Goal: Complete application form: Complete application form

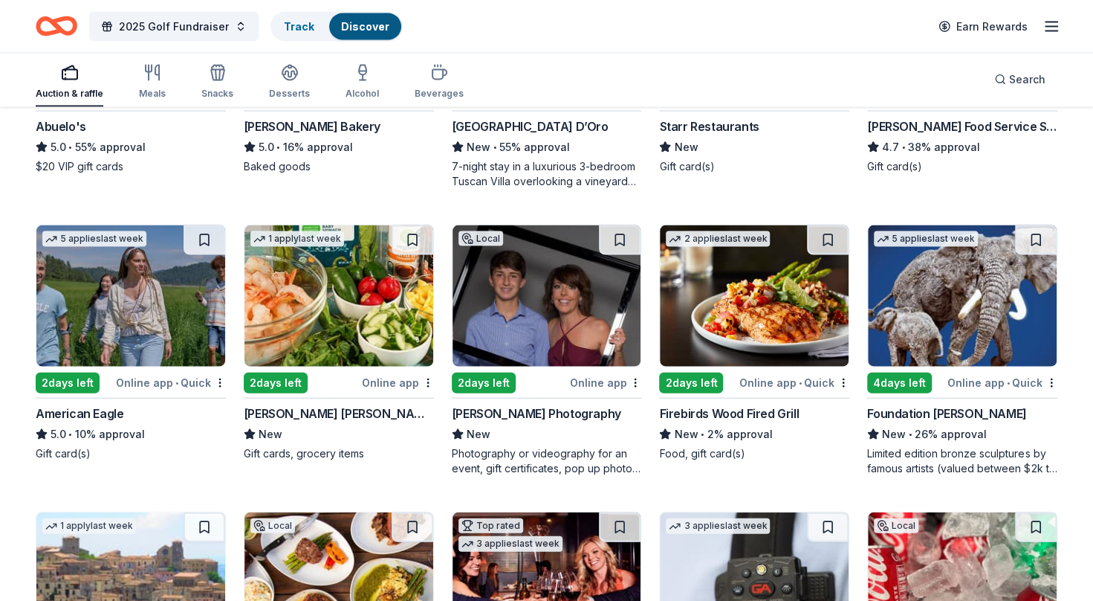
scroll to position [1774, 0]
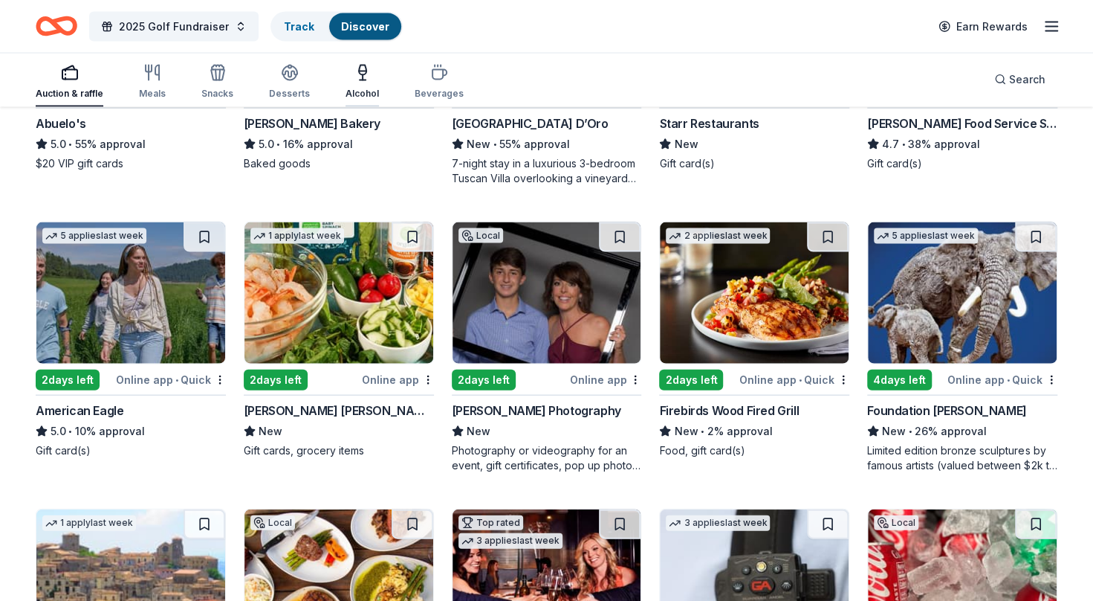
click at [358, 77] on icon "button" at bounding box center [363, 73] width 18 height 18
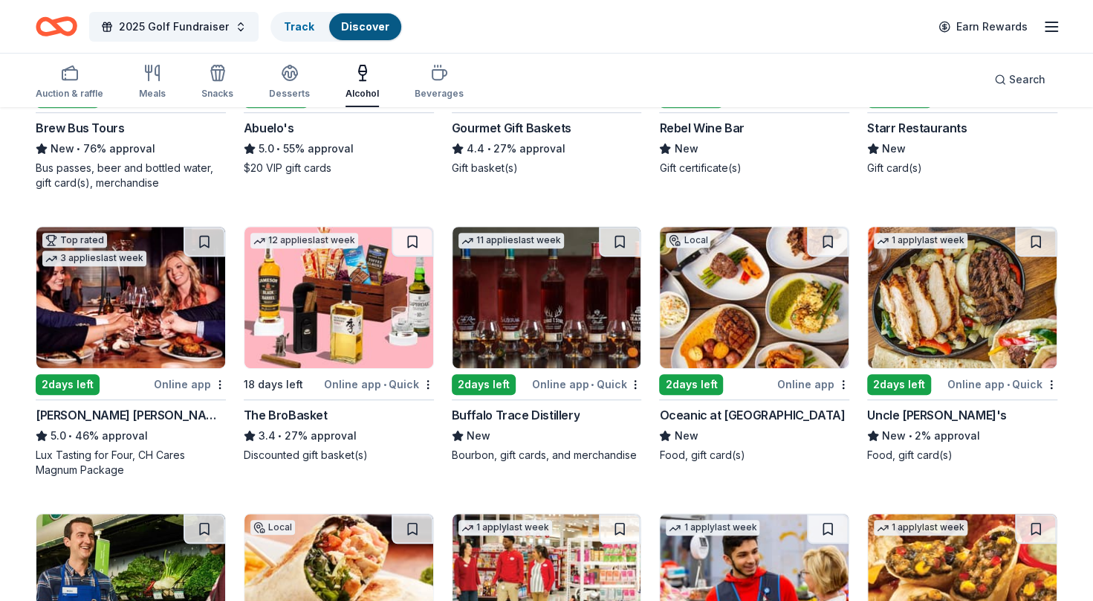
scroll to position [340, 0]
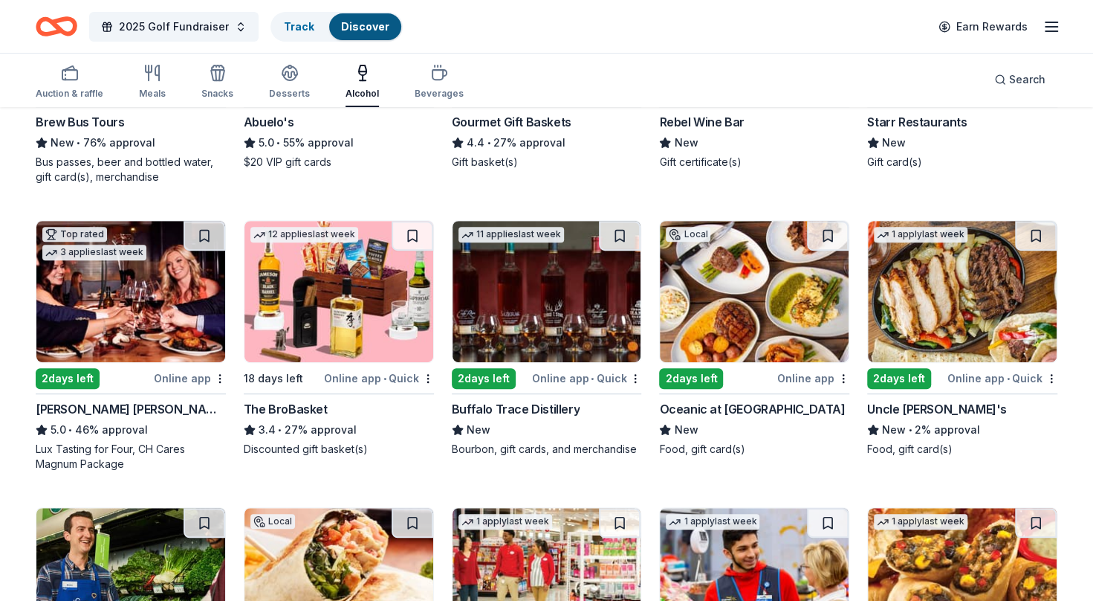
click at [286, 401] on div "The BroBasket" at bounding box center [286, 409] width 84 height 18
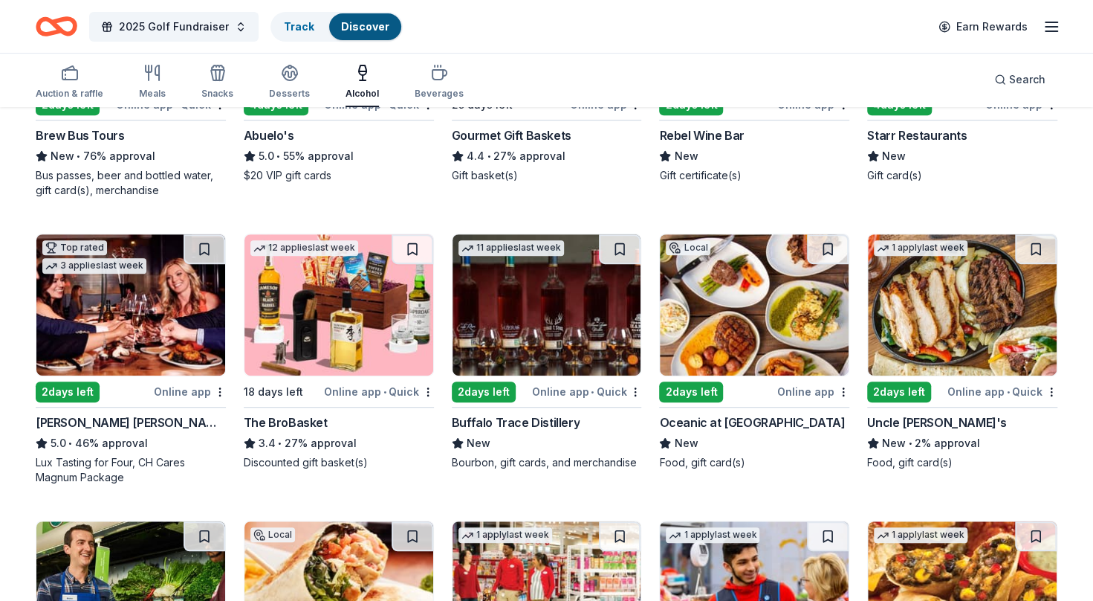
scroll to position [323, 0]
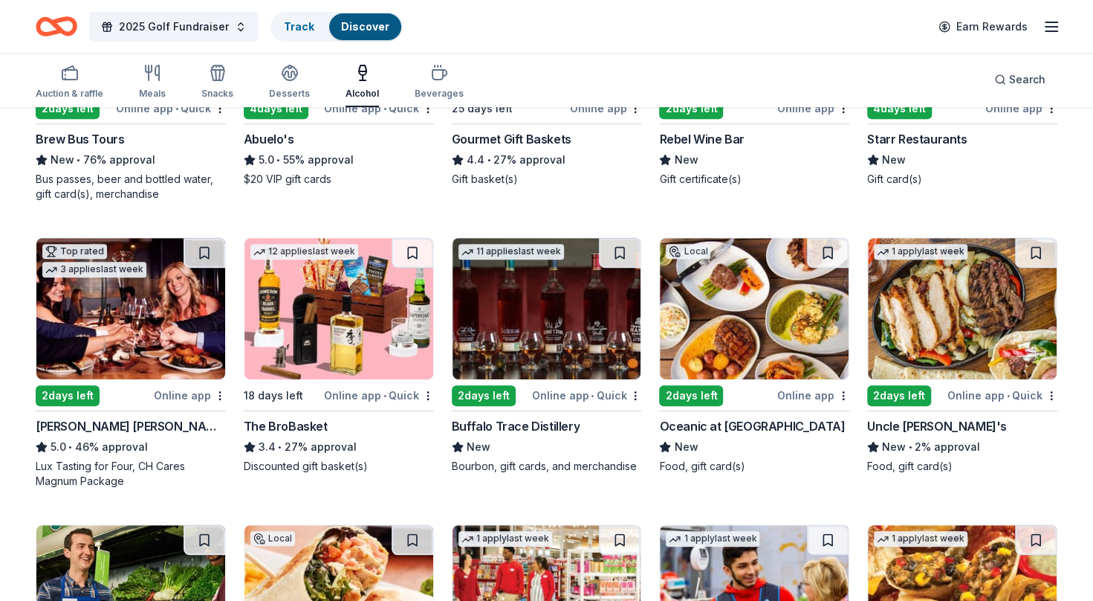
click at [554, 313] on img at bounding box center [547, 308] width 189 height 141
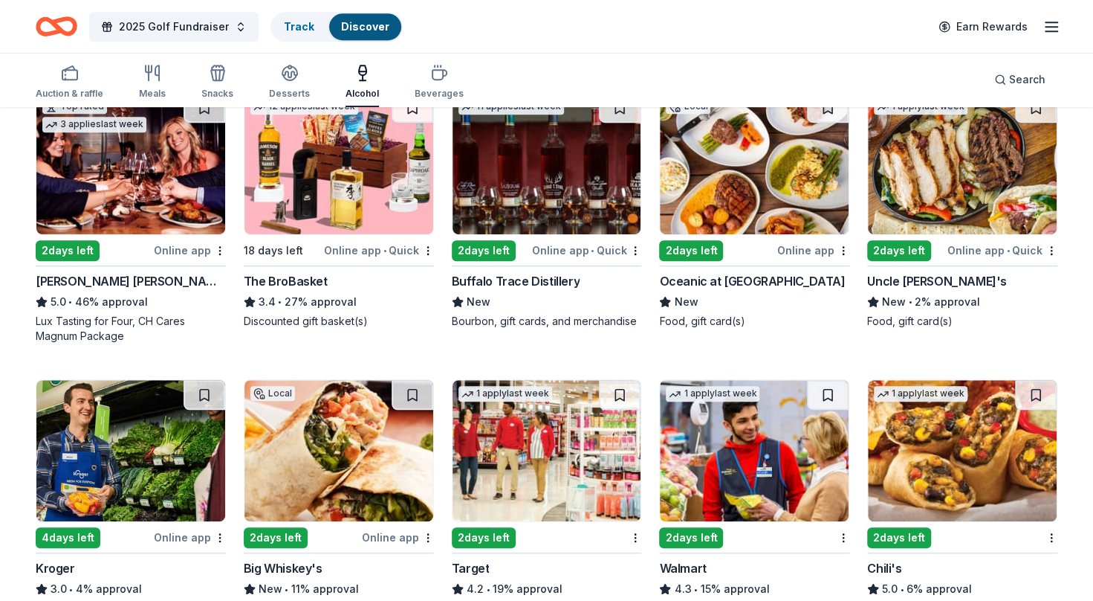
scroll to position [469, 0]
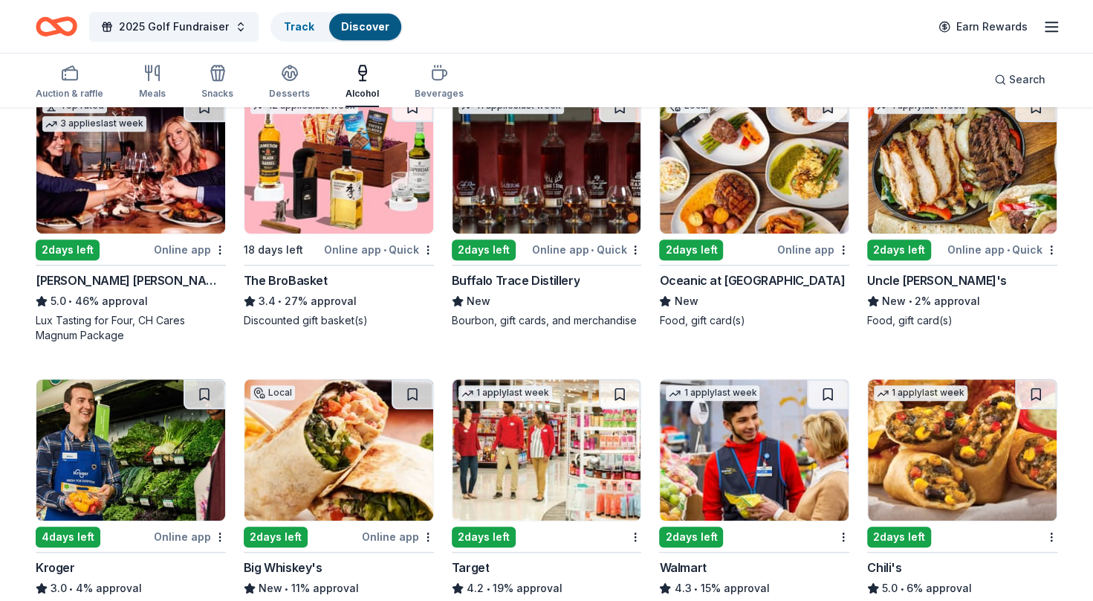
click at [769, 172] on img at bounding box center [754, 162] width 189 height 141
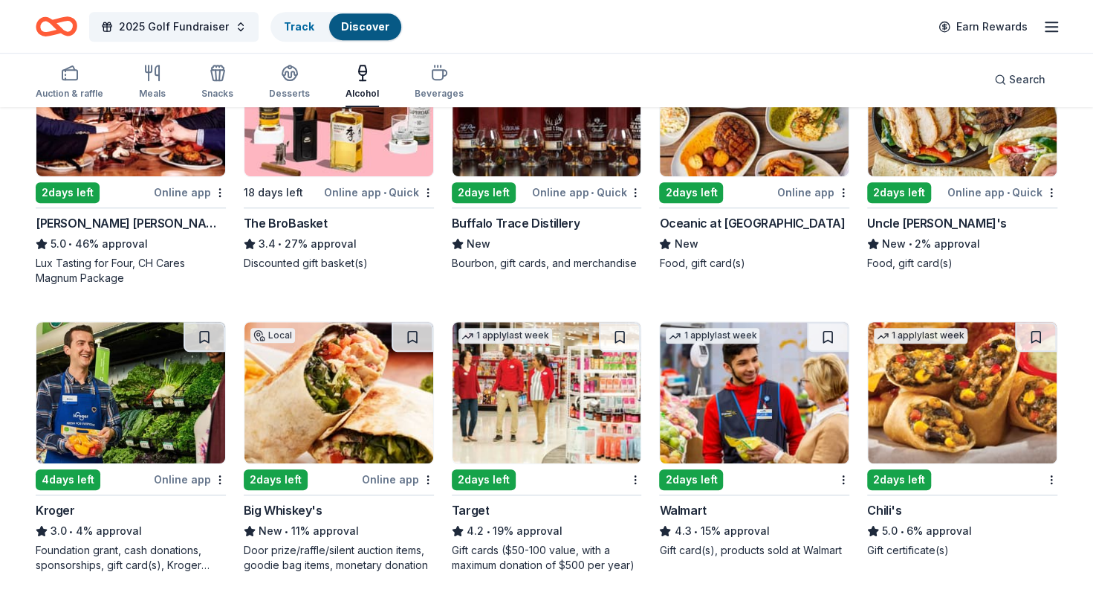
click at [743, 422] on img at bounding box center [754, 392] width 189 height 141
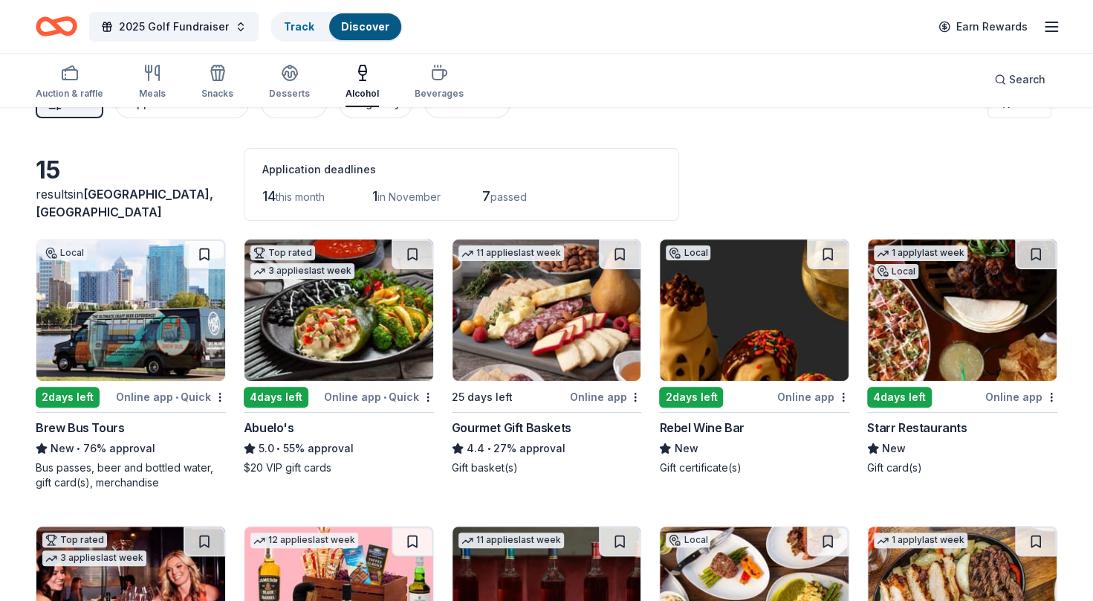
scroll to position [0, 0]
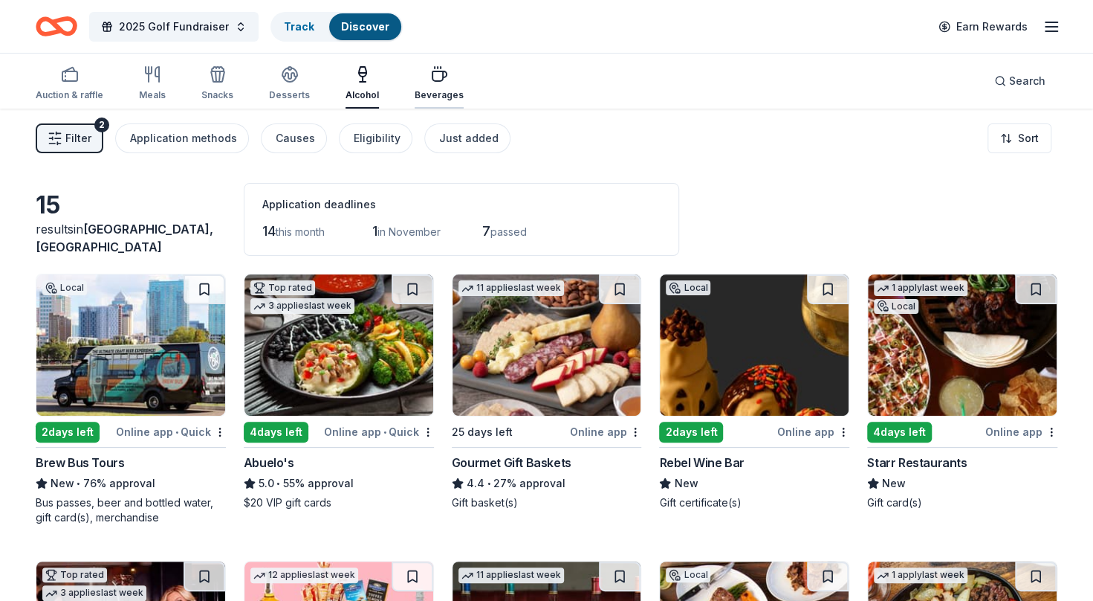
click at [436, 74] on icon "button" at bounding box center [440, 76] width 14 height 10
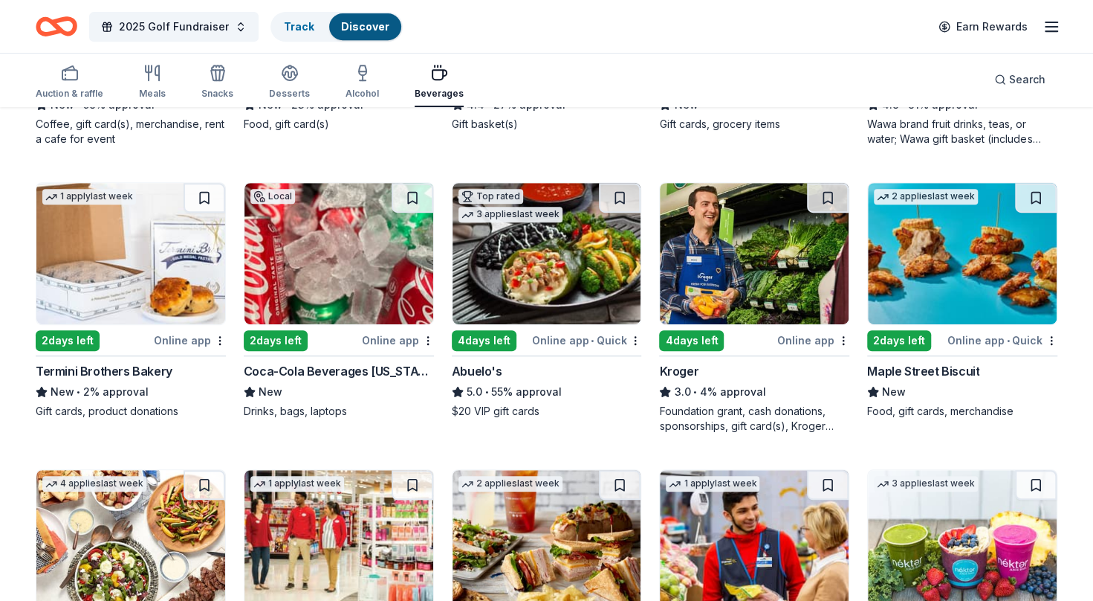
scroll to position [427, 0]
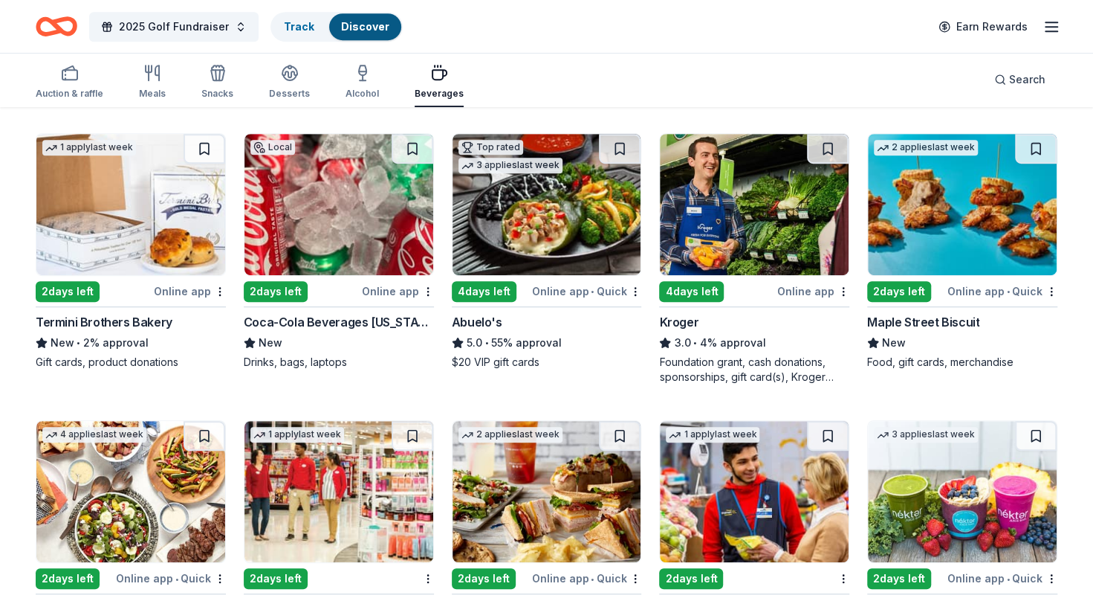
click at [333, 236] on img at bounding box center [339, 204] width 189 height 141
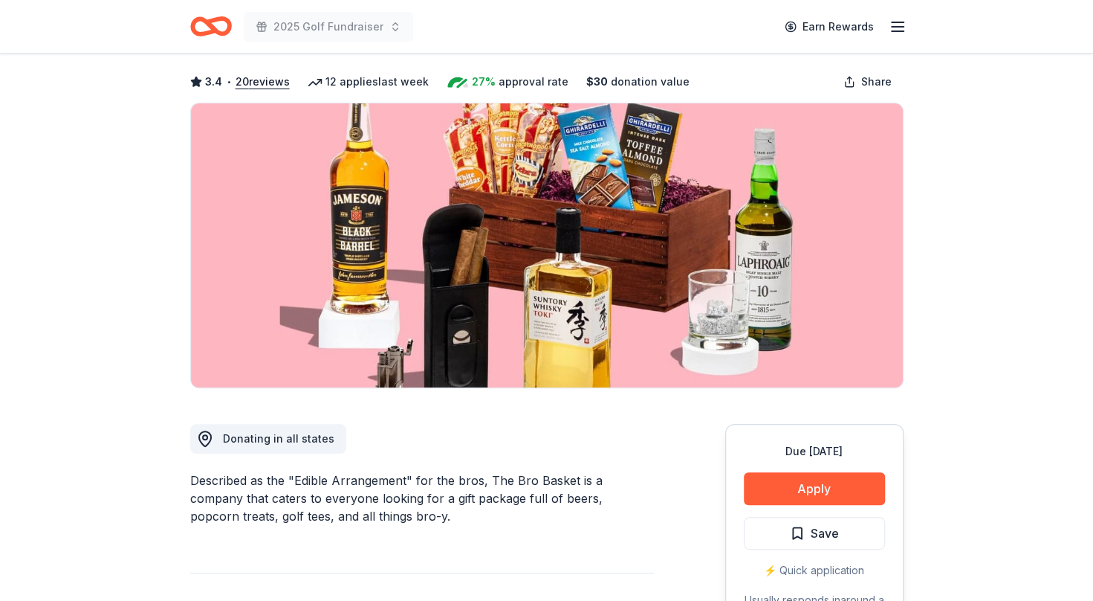
scroll to position [138, 0]
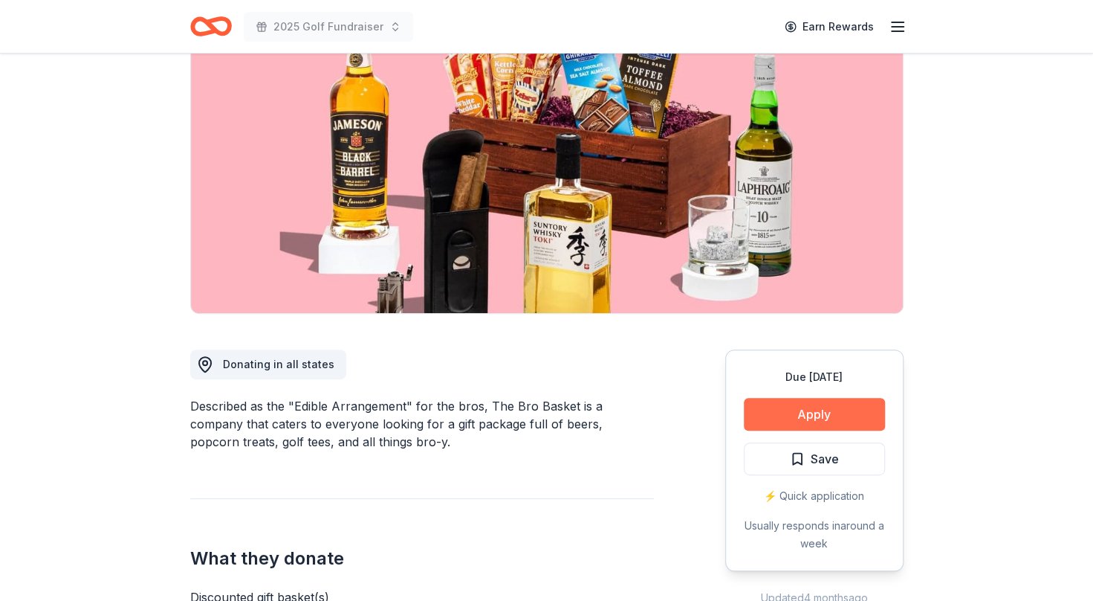
click at [832, 408] on button "Apply" at bounding box center [814, 414] width 141 height 33
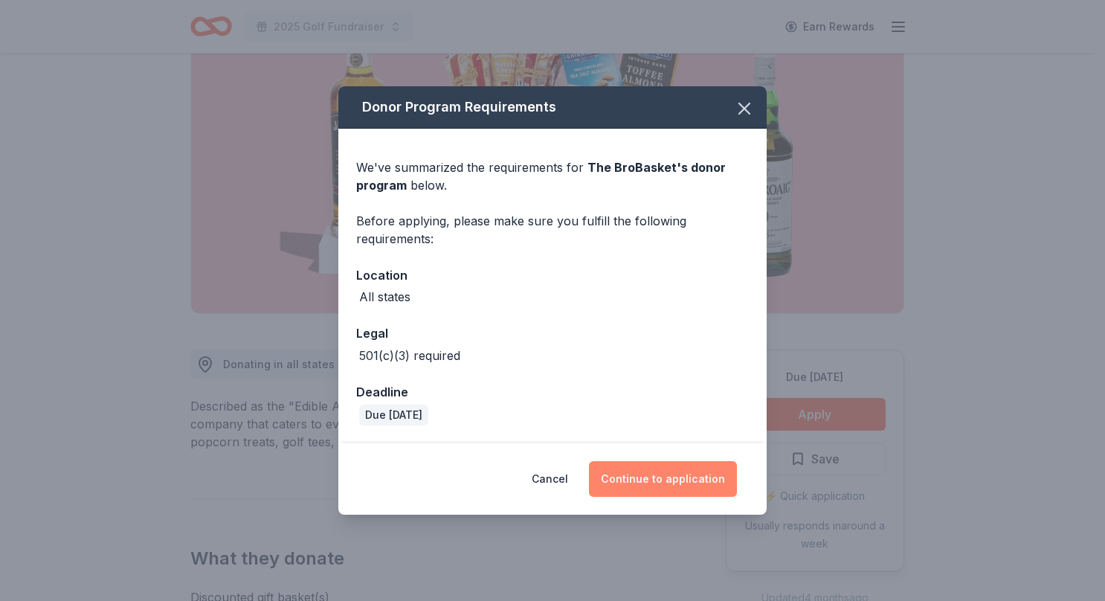
click at [665, 479] on button "Continue to application" at bounding box center [663, 479] width 148 height 36
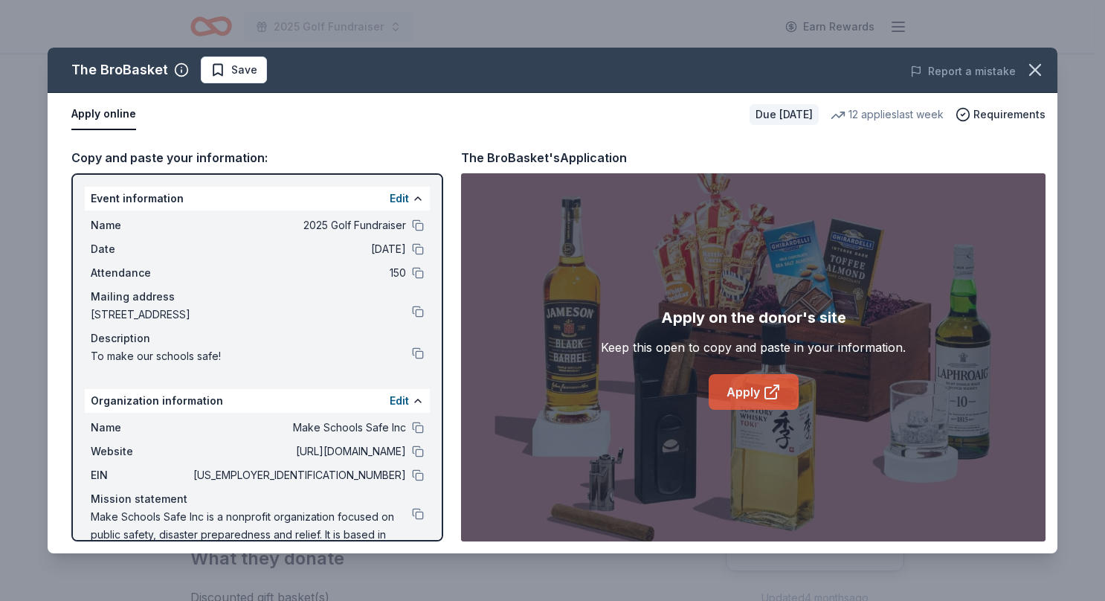
click at [746, 394] on link "Apply" at bounding box center [753, 392] width 90 height 36
click at [1038, 74] on icon "button" at bounding box center [1035, 70] width 10 height 10
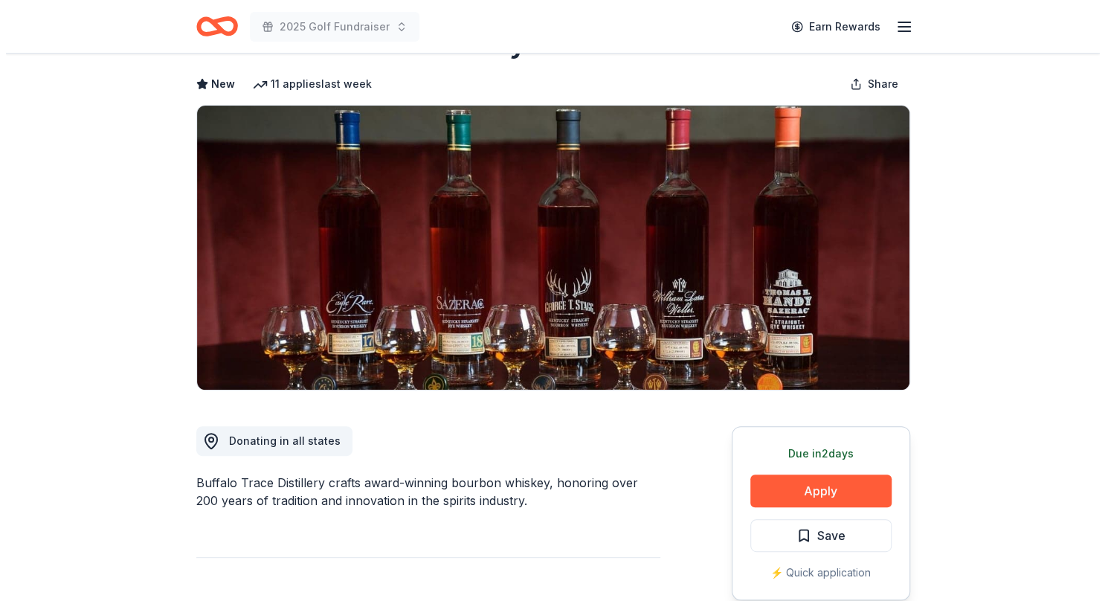
scroll to position [62, 0]
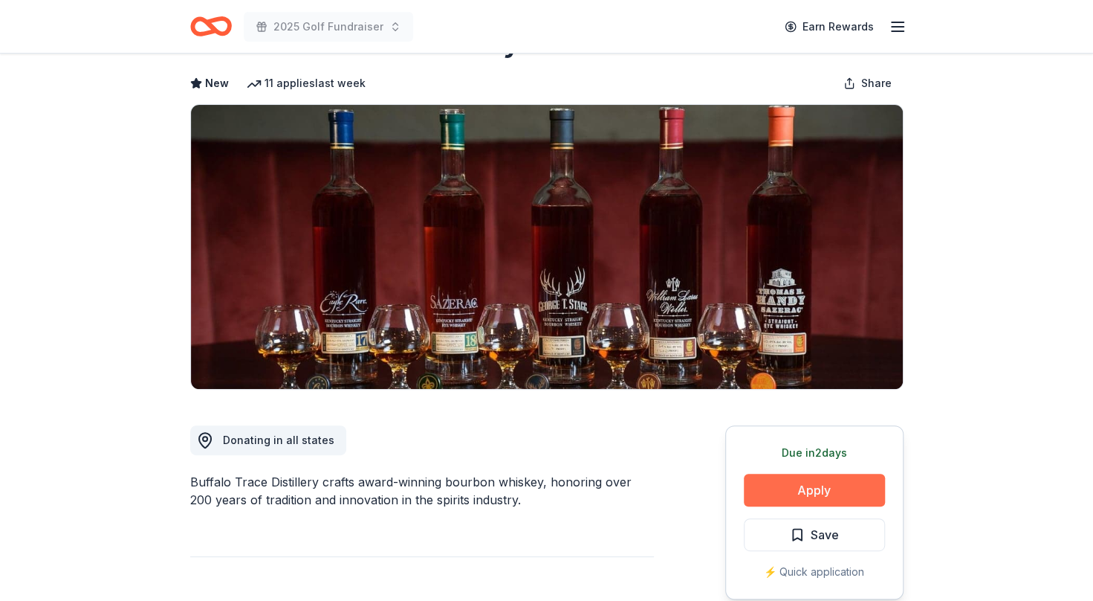
click at [796, 488] on button "Apply" at bounding box center [814, 489] width 141 height 33
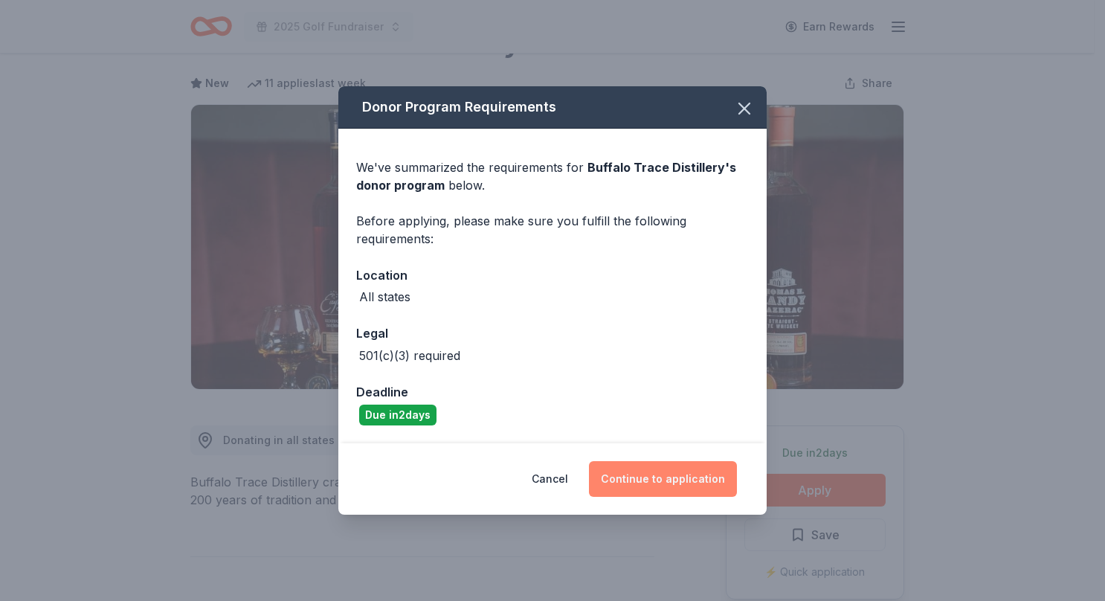
click at [660, 479] on button "Continue to application" at bounding box center [663, 479] width 148 height 36
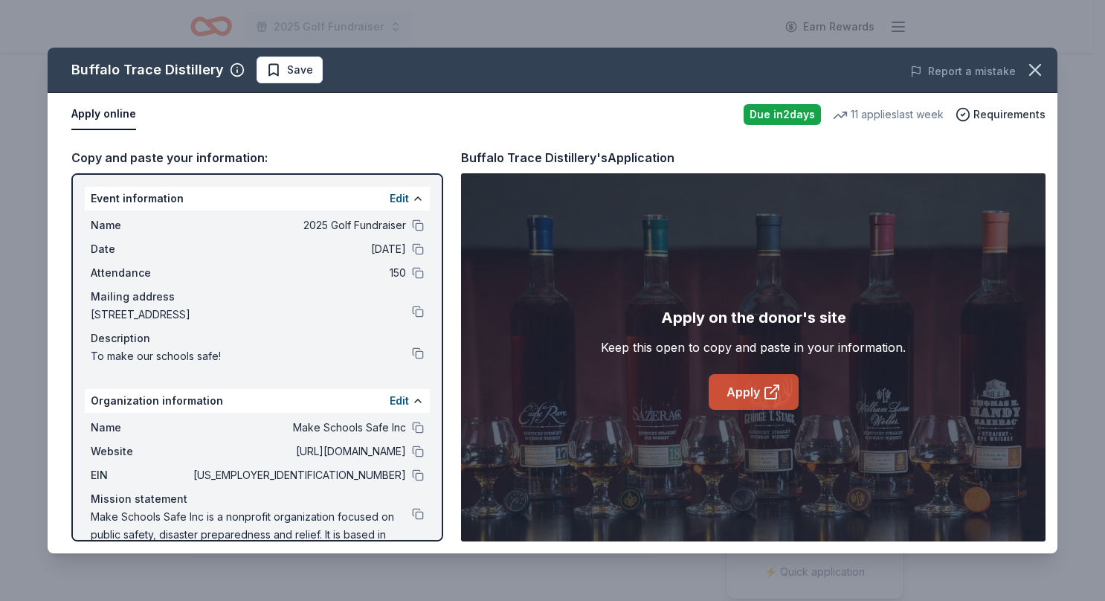
click at [723, 399] on link "Apply" at bounding box center [753, 392] width 90 height 36
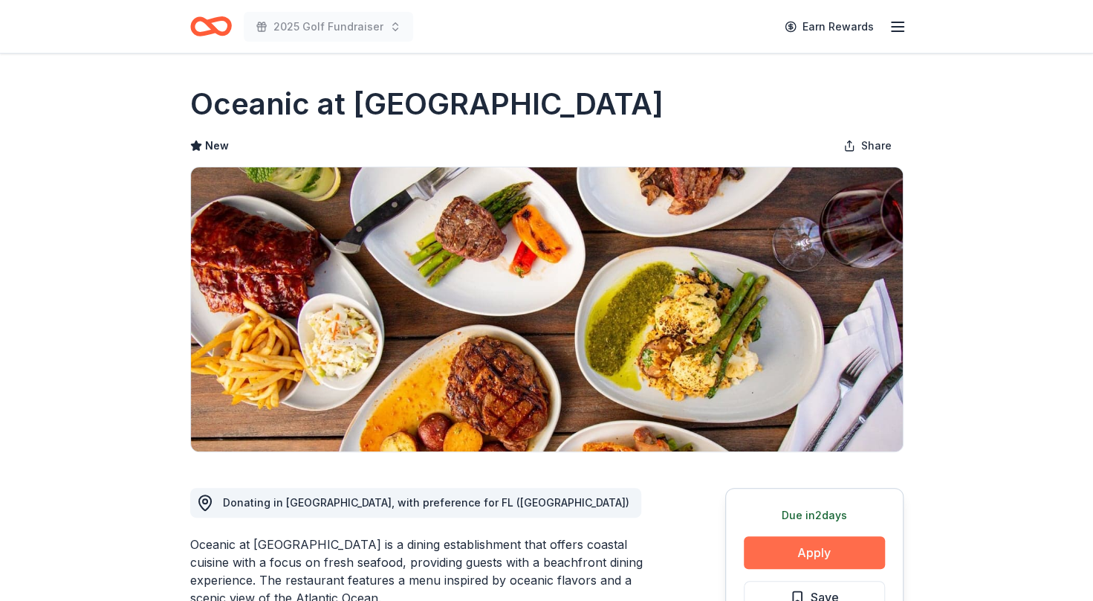
click at [827, 556] on button "Apply" at bounding box center [814, 552] width 141 height 33
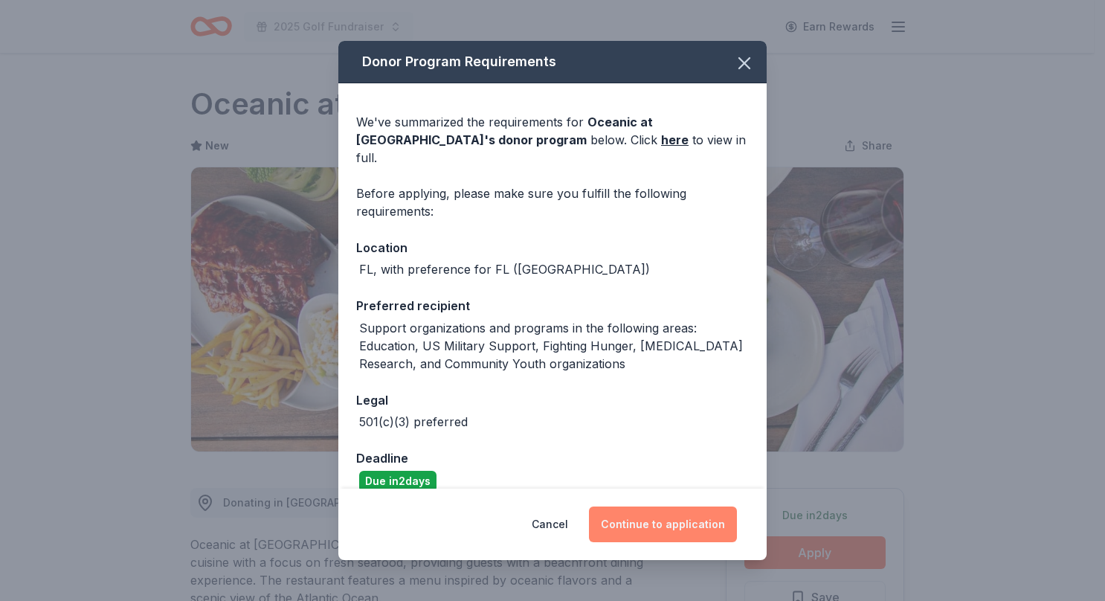
click at [687, 532] on button "Continue to application" at bounding box center [663, 524] width 148 height 36
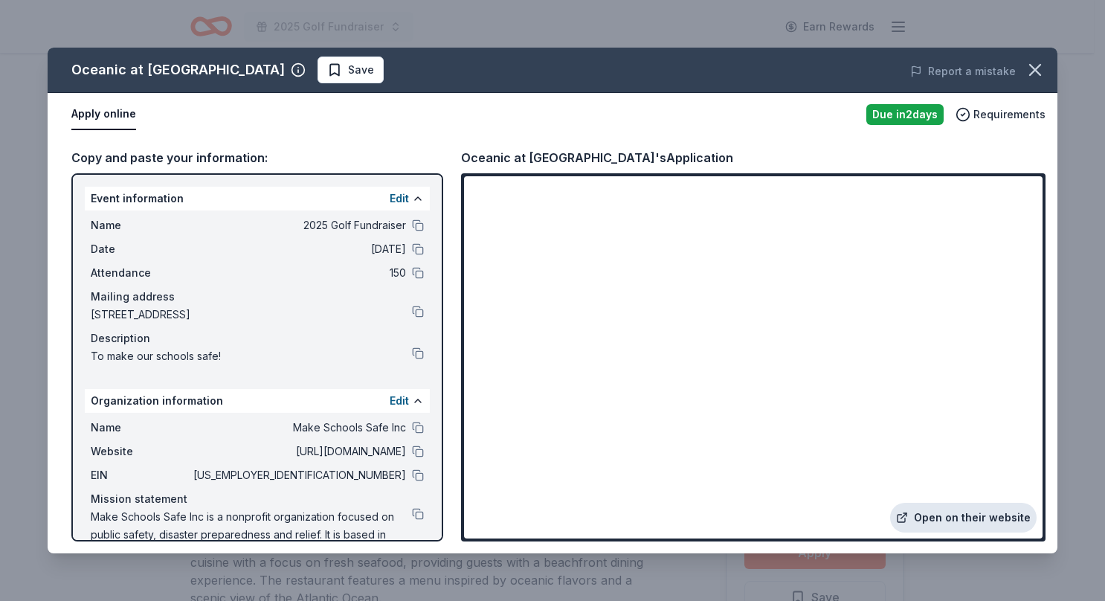
click at [990, 510] on link "Open on their website" at bounding box center [963, 517] width 146 height 30
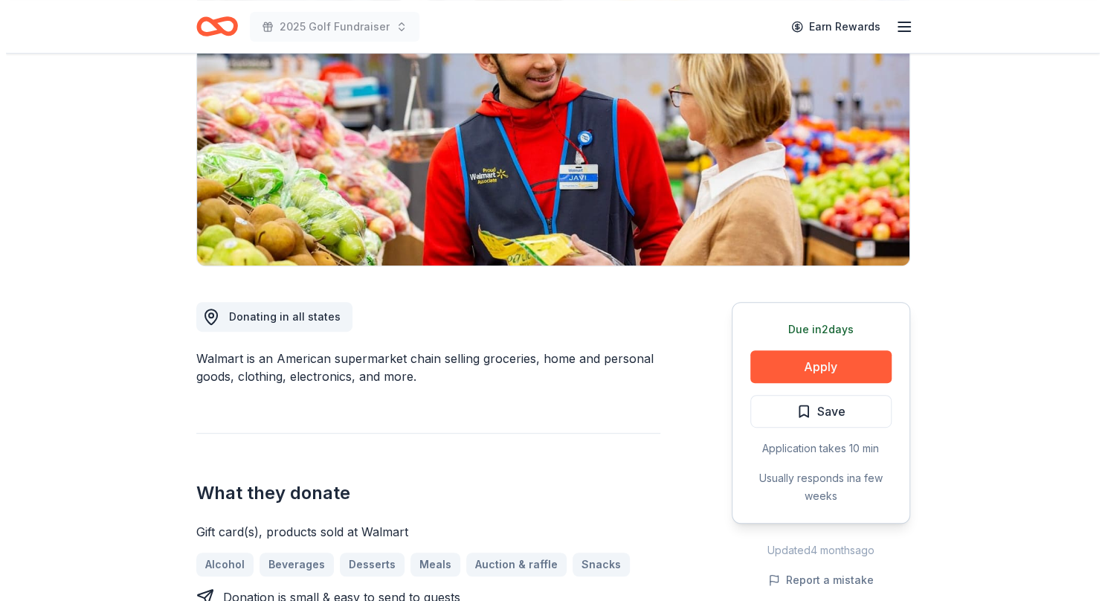
scroll to position [193, 0]
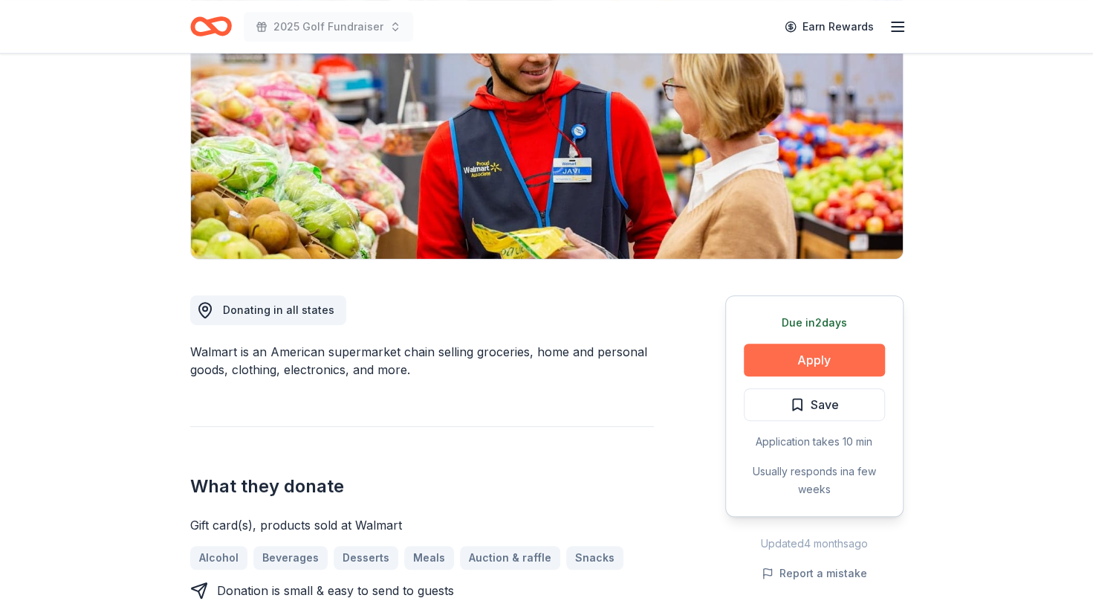
click at [814, 352] on button "Apply" at bounding box center [814, 359] width 141 height 33
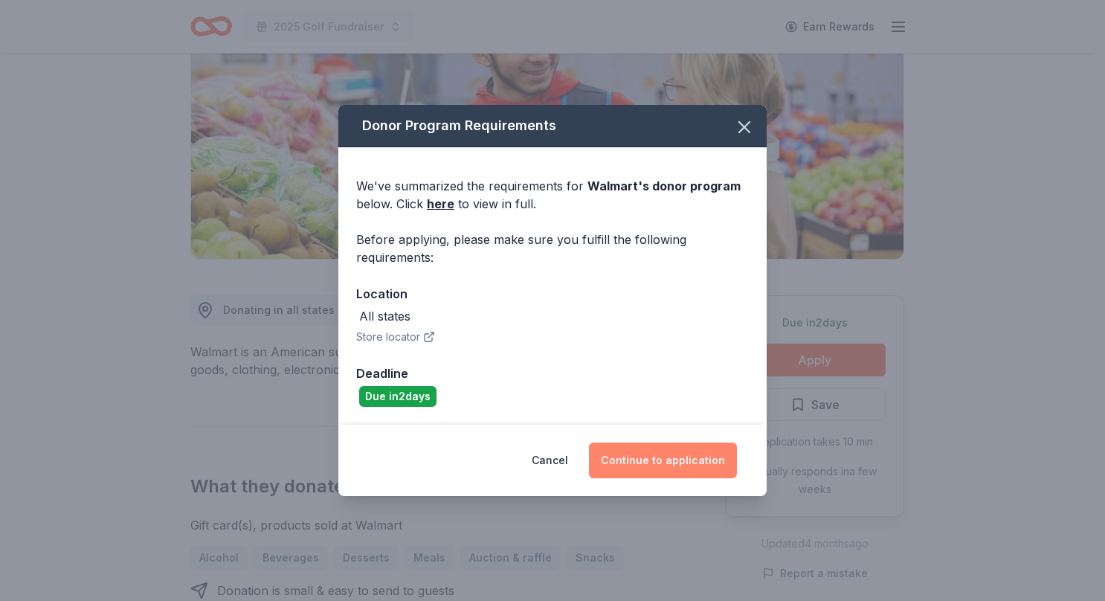
click at [691, 459] on button "Continue to application" at bounding box center [663, 460] width 148 height 36
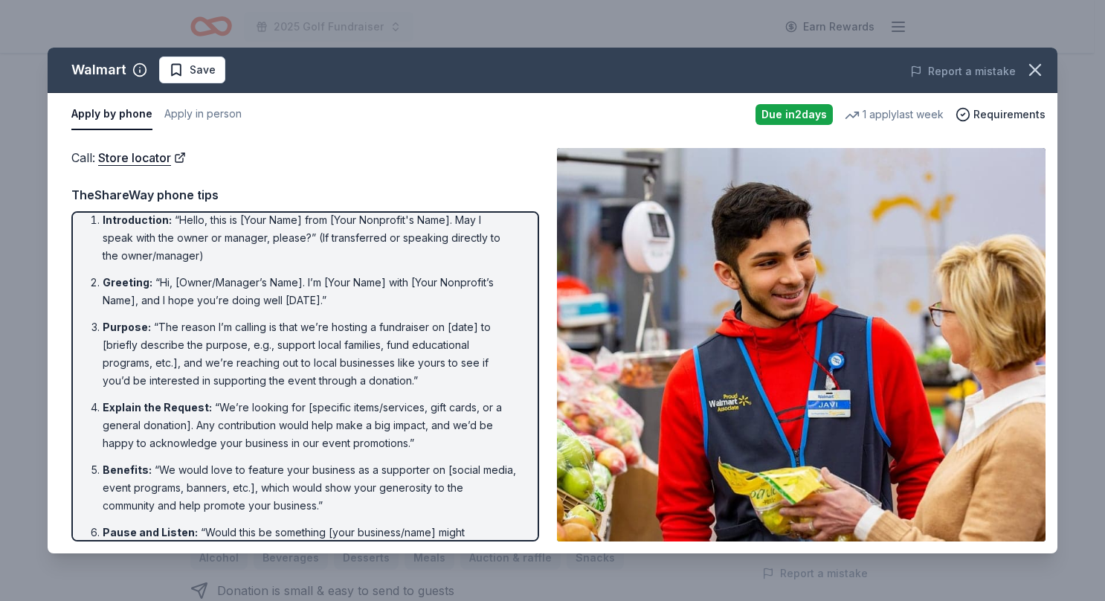
scroll to position [0, 0]
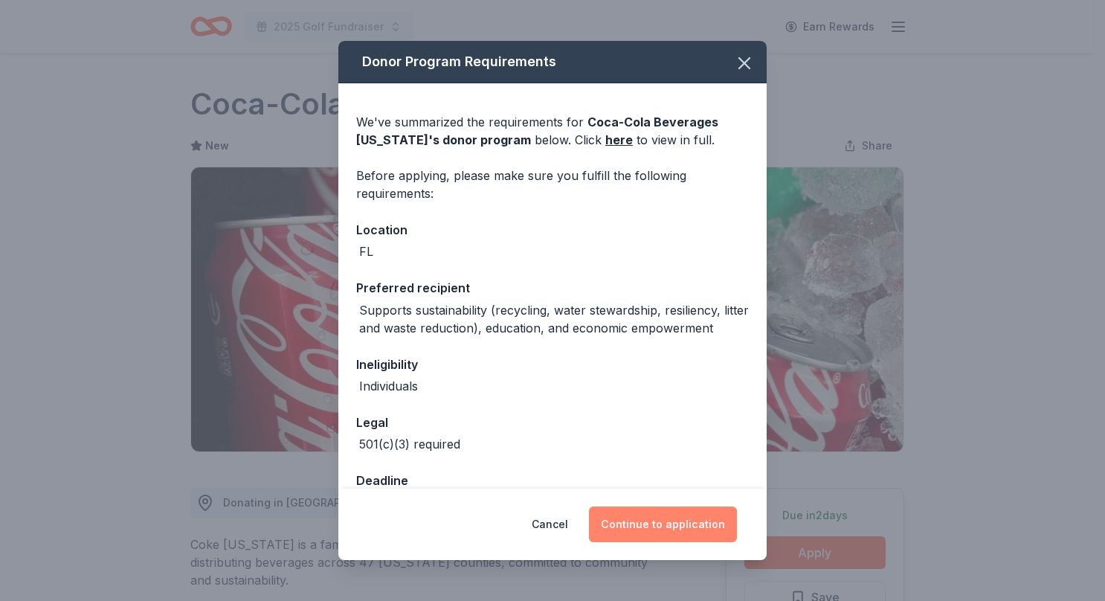
scroll to position [136, 0]
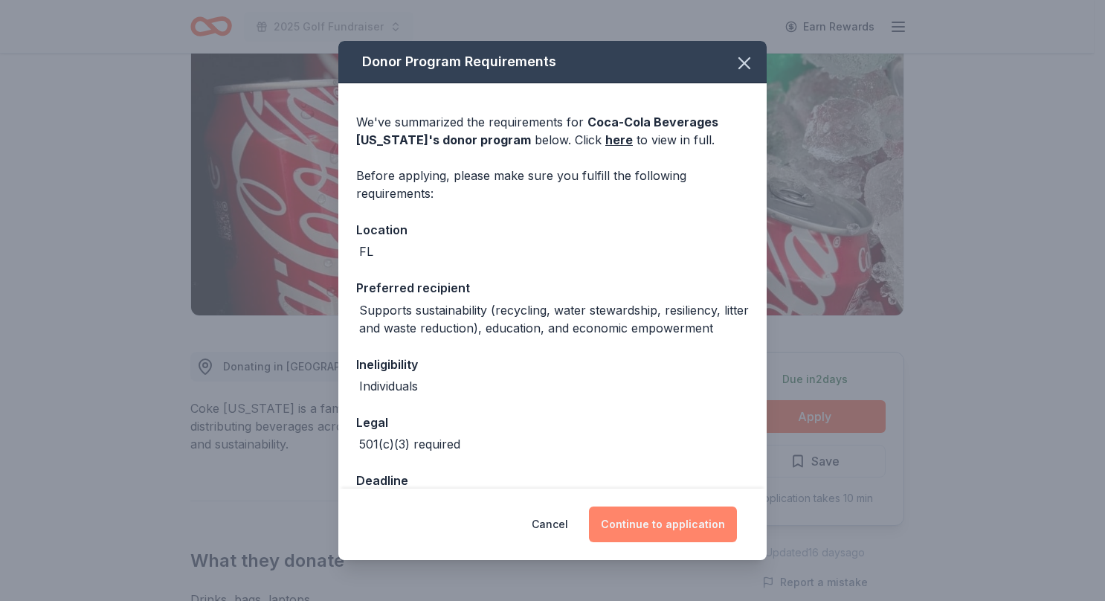
click at [660, 525] on button "Continue to application" at bounding box center [663, 524] width 148 height 36
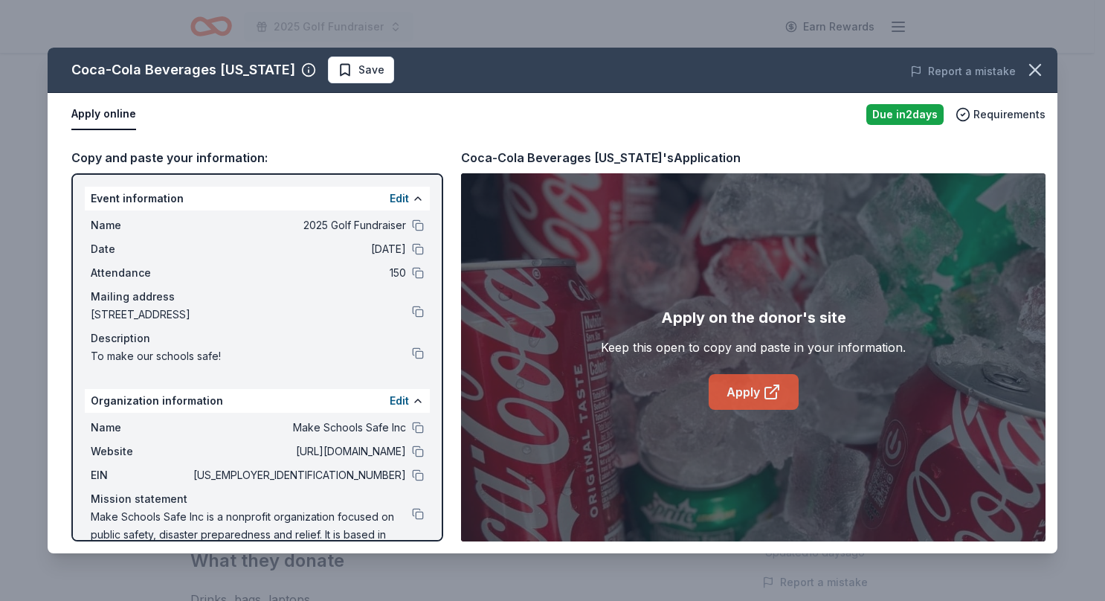
click at [740, 396] on link "Apply" at bounding box center [753, 392] width 90 height 36
